Goal: Find specific page/section: Find specific page/section

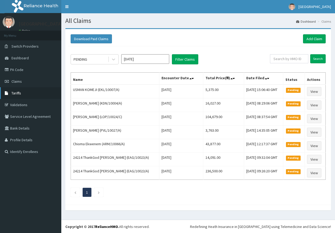
click at [22, 94] on link "Tariffs" at bounding box center [30, 93] width 61 height 12
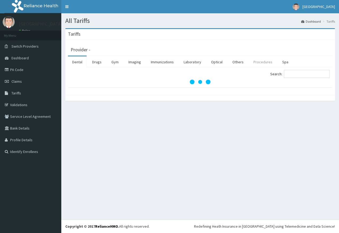
click at [259, 63] on link "Procedures" at bounding box center [262, 61] width 27 height 11
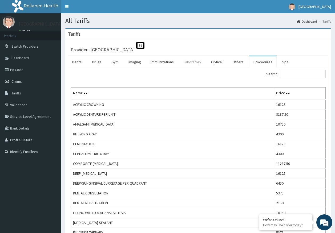
click at [198, 61] on link "Laboratory" at bounding box center [192, 61] width 26 height 11
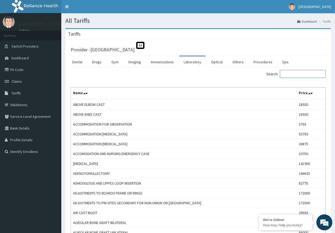
click at [294, 74] on input "Search:" at bounding box center [303, 74] width 46 height 8
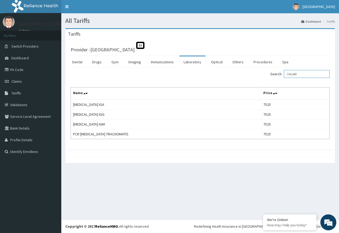
type input "CHLAM"
click at [23, 105] on link "Validations" at bounding box center [30, 105] width 61 height 12
